Goal: Task Accomplishment & Management: Manage account settings

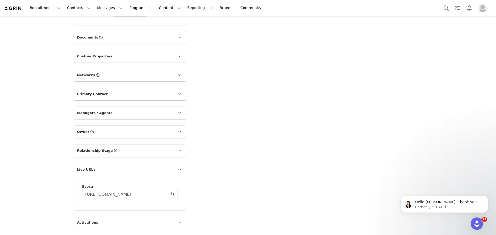
scroll to position [504, 0]
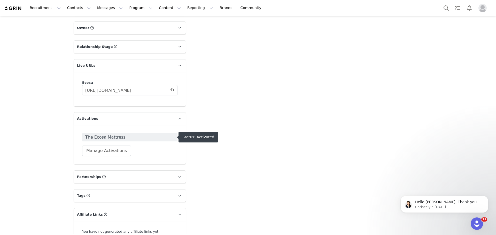
click at [158, 135] on span "The Ecosa Mattress" at bounding box center [129, 137] width 89 height 6
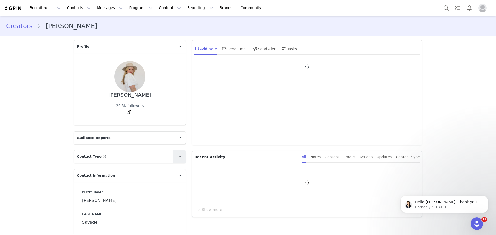
type input "+1 ([GEOGRAPHIC_DATA])"
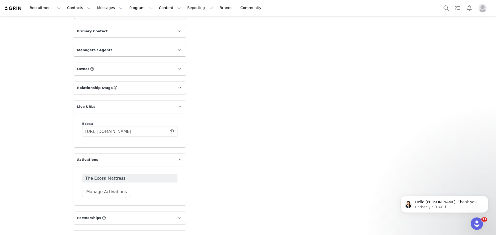
scroll to position [478, 0]
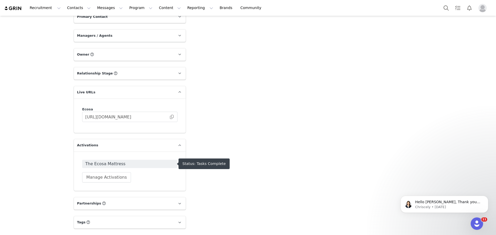
click at [172, 166] on span "The Ecosa Mattress" at bounding box center [129, 164] width 89 height 6
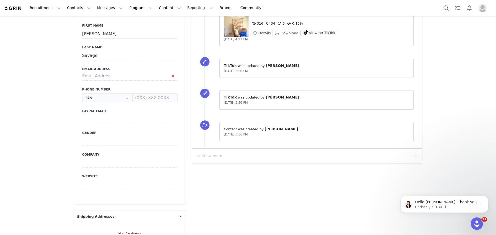
type input "+1 ([GEOGRAPHIC_DATA])"
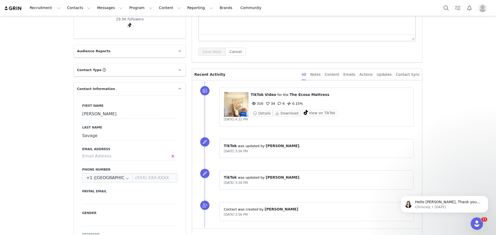
scroll to position [119, 0]
